Goal: Find specific page/section: Find specific page/section

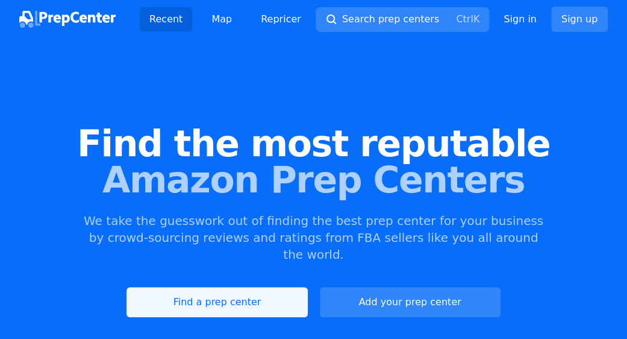
click at [244, 289] on link "Find a prep center" at bounding box center [217, 302] width 181 height 30
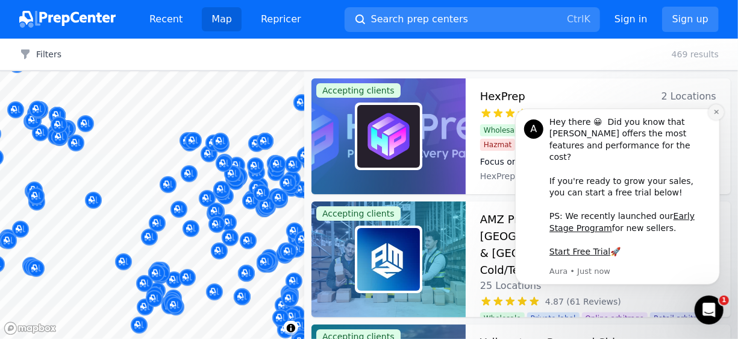
click at [627, 113] on icon "Dismiss notification" at bounding box center [716, 111] width 4 height 4
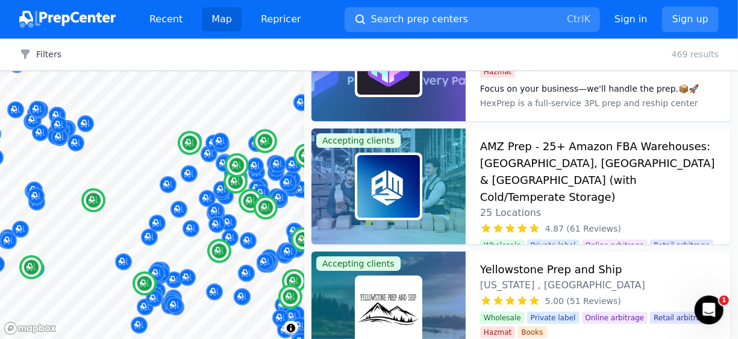
scroll to position [121, 0]
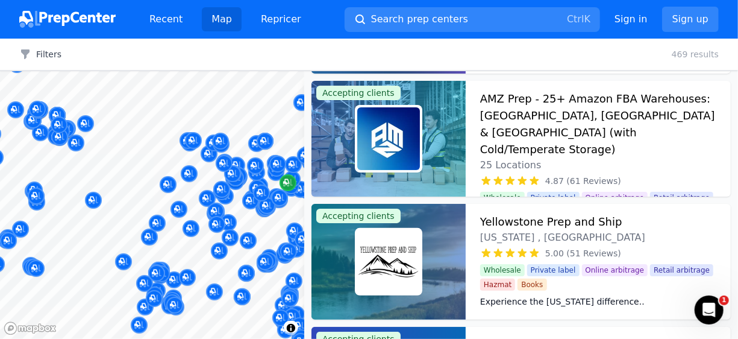
drag, startPoint x: 309, startPoint y: 174, endPoint x: 285, endPoint y: 178, distance: 24.0
click at [327, 175] on body "Recent Map Repricer Search prep centers Ctrl K Open main menu Sign in Sign up F…" at bounding box center [369, 169] width 738 height 339
click at [212, 173] on div at bounding box center [287, 170] width 231 height 10
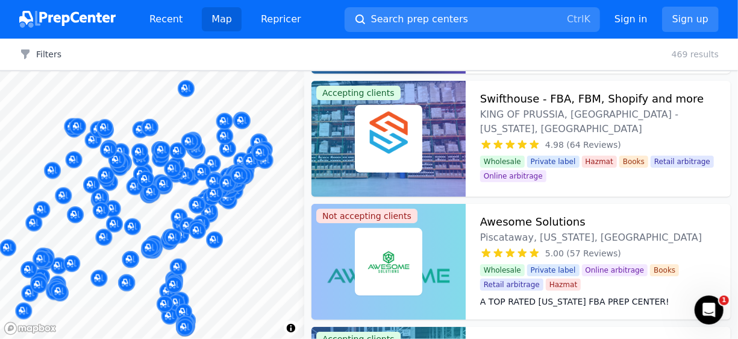
drag, startPoint x: 285, startPoint y: 178, endPoint x: 169, endPoint y: 162, distance: 117.0
click at [169, 162] on body "Recent Map Repricer Search prep centers Ctrl K Open main menu Sign in Sign up F…" at bounding box center [369, 169] width 738 height 339
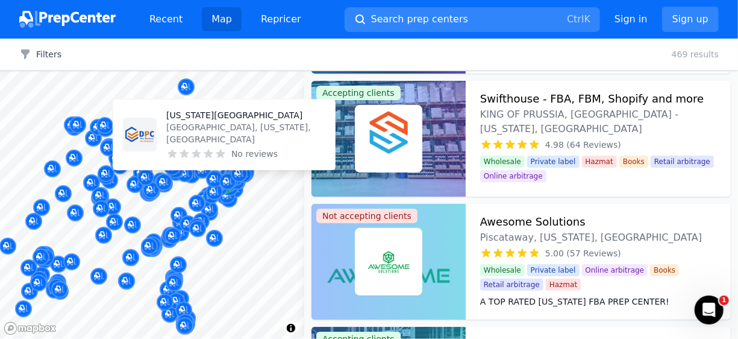
click at [228, 192] on div "Map marker" at bounding box center [224, 185] width 17 height 17
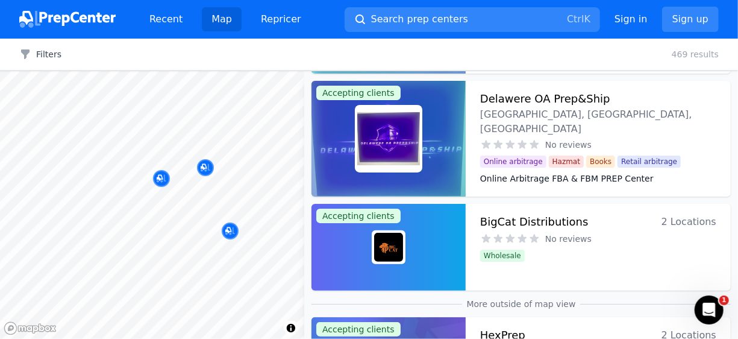
click at [203, 167] on div at bounding box center [227, 168] width 231 height 10
click at [161, 178] on div at bounding box center [219, 174] width 231 height 10
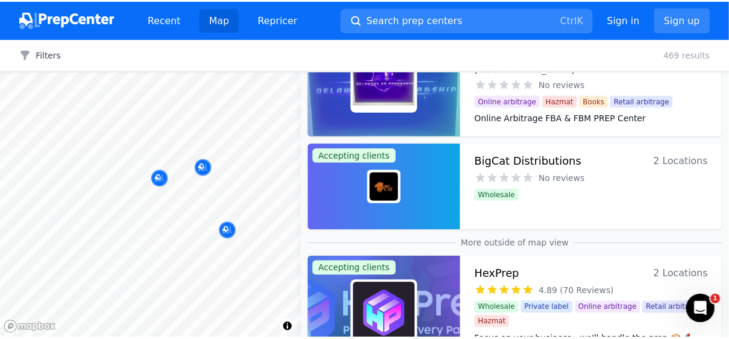
scroll to position [0, 0]
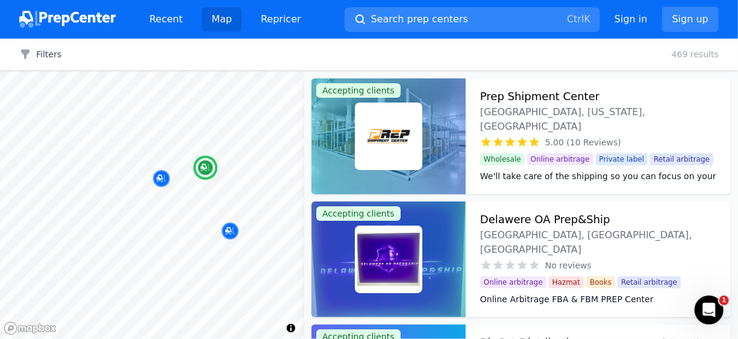
click at [567, 98] on h3 "Prep Shipment Center" at bounding box center [539, 96] width 119 height 17
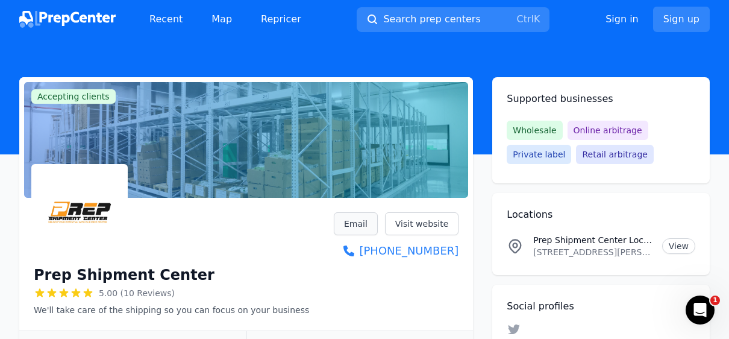
click at [365, 224] on link "Email" at bounding box center [356, 223] width 44 height 23
click at [442, 220] on link "Visit website" at bounding box center [422, 223] width 74 height 23
